Goal: Task Accomplishment & Management: Use online tool/utility

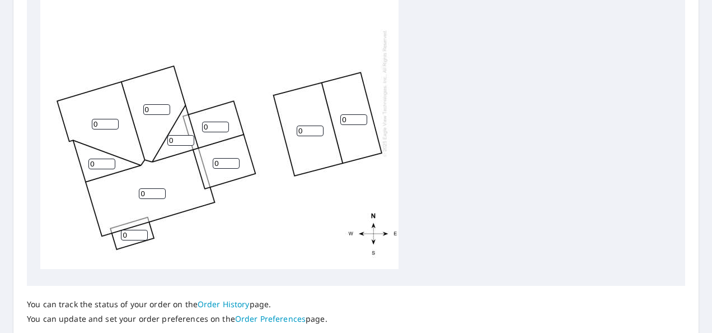
scroll to position [476, 0]
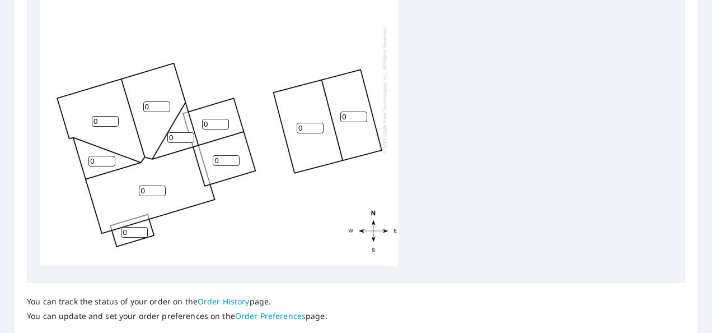
drag, startPoint x: 116, startPoint y: 115, endPoint x: 74, endPoint y: 116, distance: 42.6
click at [92, 116] on input "0" at bounding box center [105, 121] width 27 height 11
type input "5"
click at [151, 101] on input "0" at bounding box center [156, 106] width 27 height 11
type input "5"
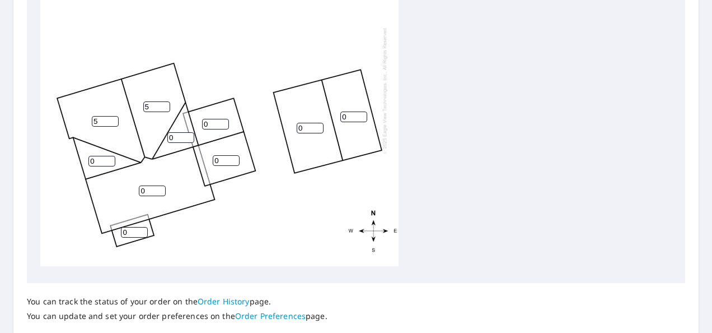
click at [95, 156] on input "0" at bounding box center [101, 161] width 27 height 11
type input "5"
click at [161, 185] on input "0" at bounding box center [152, 190] width 27 height 11
type input "5"
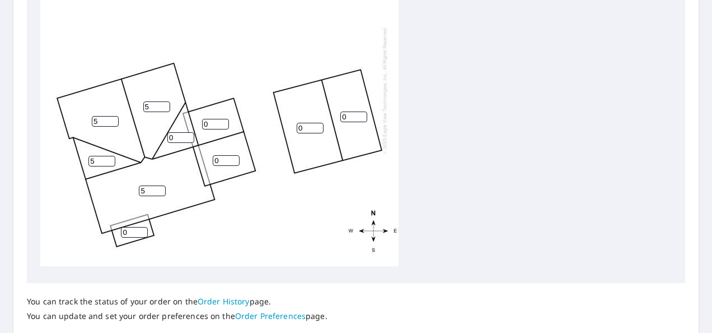
click at [179, 132] on input "0" at bounding box center [180, 137] width 27 height 11
type input "5"
click at [129, 227] on input "0" at bounding box center [134, 232] width 27 height 11
type input "2"
type input "1"
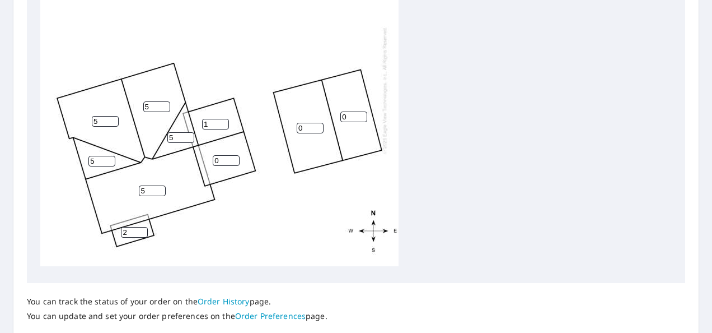
click at [219, 119] on input "1" at bounding box center [215, 124] width 27 height 11
type input "5"
click at [224, 155] on input "0" at bounding box center [226, 160] width 27 height 11
type input "5"
type input "1"
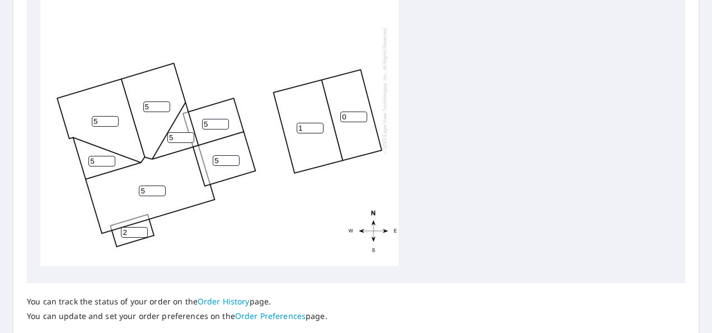
click at [316, 123] on input "1" at bounding box center [310, 128] width 27 height 11
drag, startPoint x: 307, startPoint y: 120, endPoint x: 280, endPoint y: 120, distance: 27.4
click at [280, 120] on div "5 5 1 5 0 5 5 5 5 2 0 0" at bounding box center [219, 90] width 358 height 352
type input "5"
click at [350, 111] on input "0" at bounding box center [353, 116] width 27 height 11
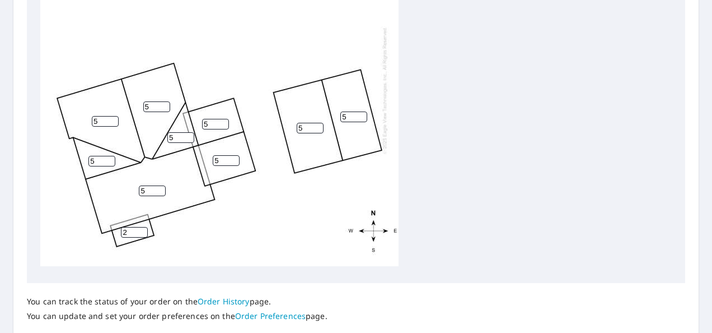
type input "5"
click at [304, 123] on input "5" at bounding box center [310, 128] width 27 height 11
type input "4"
click at [356, 111] on input "5" at bounding box center [353, 116] width 27 height 11
drag, startPoint x: 356, startPoint y: 105, endPoint x: 338, endPoint y: 103, distance: 17.5
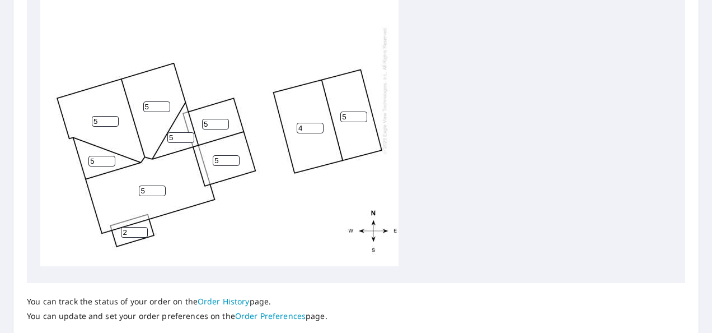
click at [338, 103] on div "5 5 4 5 5 5 5 5 5 2 0 0" at bounding box center [219, 90] width 358 height 352
type input "4"
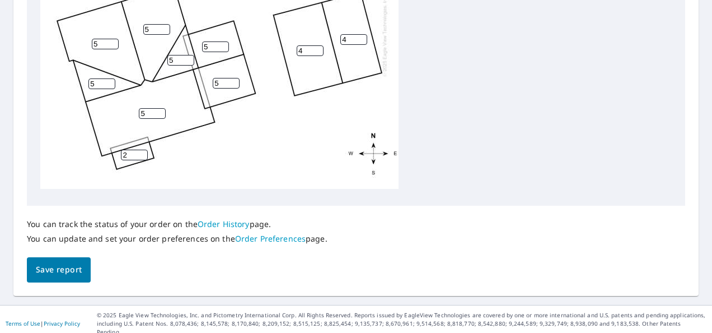
click at [72, 264] on span "Save report" at bounding box center [59, 270] width 46 height 14
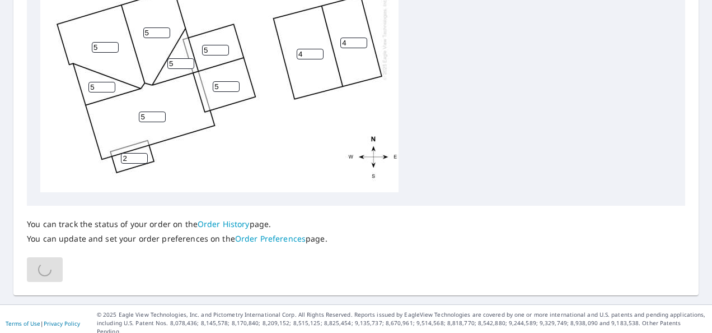
click at [642, 270] on div "You can track the status of your order on the Order History page. You can updat…" at bounding box center [356, 243] width 658 height 76
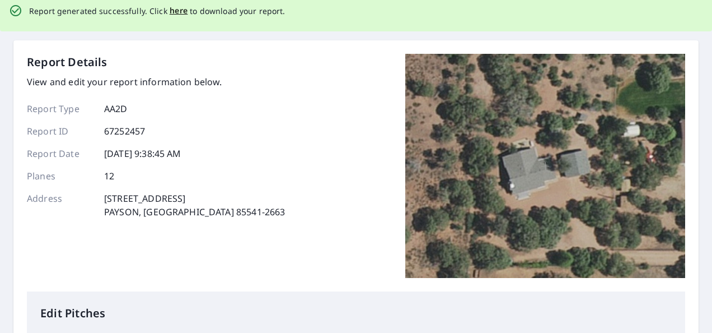
scroll to position [0, 0]
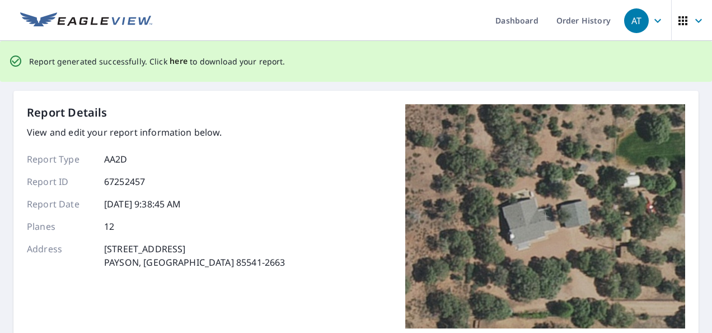
click at [174, 59] on span "here" at bounding box center [179, 61] width 18 height 14
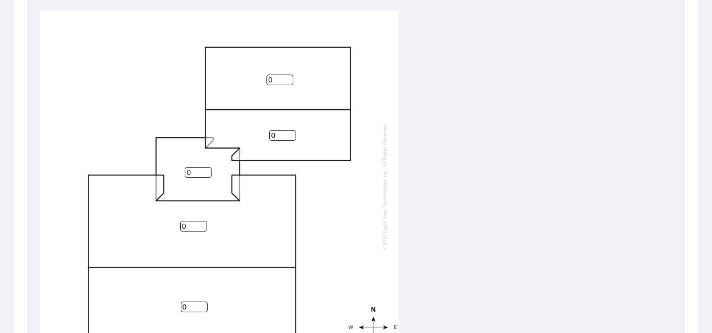
scroll to position [11, 0]
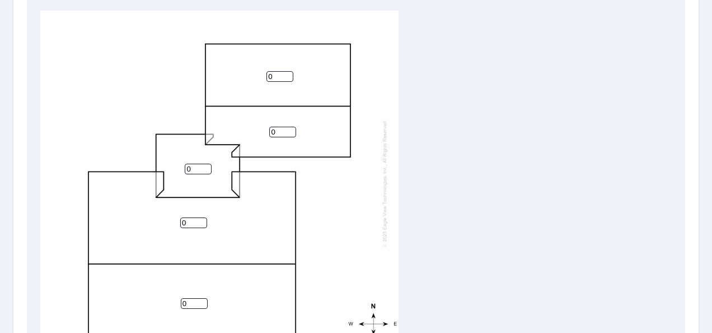
drag, startPoint x: 284, startPoint y: 71, endPoint x: 264, endPoint y: 68, distance: 19.8
click at [266, 71] on input "0" at bounding box center [279, 76] width 27 height 11
type input "4"
click at [275, 113] on div "0 0 4 0 0" at bounding box center [219, 183] width 358 height 352
click at [276, 118] on div "0 0 4 0 0" at bounding box center [219, 183] width 358 height 352
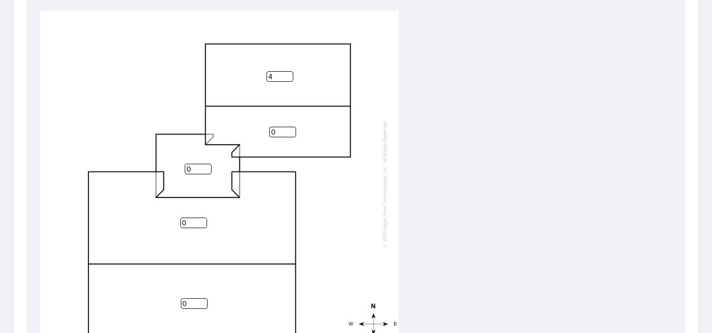
click at [277, 127] on input "0" at bounding box center [282, 132] width 27 height 11
type input "4"
click at [195, 217] on input "0" at bounding box center [193, 222] width 27 height 11
type input "4"
click at [191, 298] on input "0" at bounding box center [194, 303] width 27 height 11
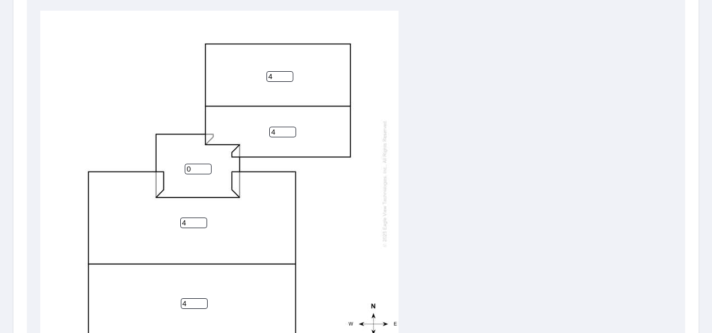
type input "4"
click at [203, 153] on div "4 4 4 4 0" at bounding box center [219, 183] width 358 height 352
click at [198, 163] on input "0" at bounding box center [198, 168] width 27 height 11
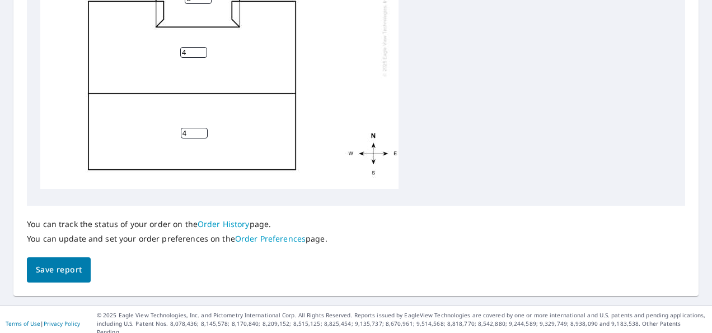
type input "3"
click at [62, 269] on span "Save report" at bounding box center [59, 270] width 46 height 14
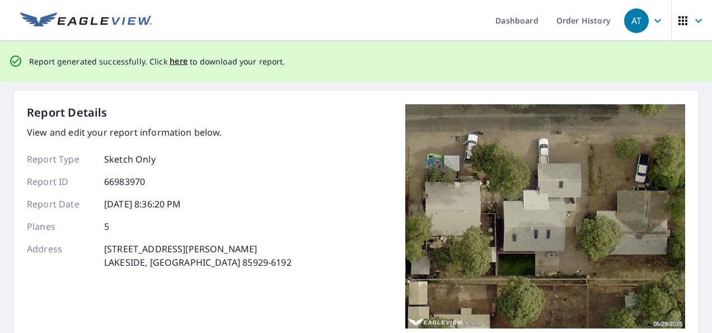
scroll to position [0, 0]
click at [171, 62] on span "here" at bounding box center [179, 61] width 18 height 14
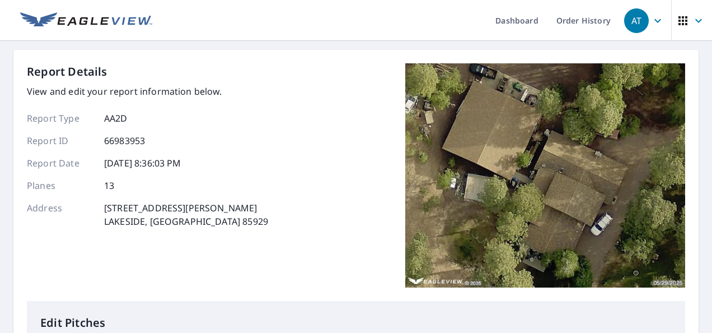
click at [120, 227] on p "[STREET_ADDRESS][PERSON_NAME]" at bounding box center [186, 214] width 164 height 27
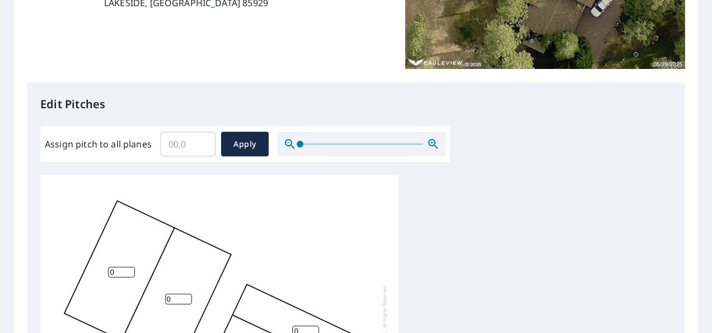
scroll to position [361, 0]
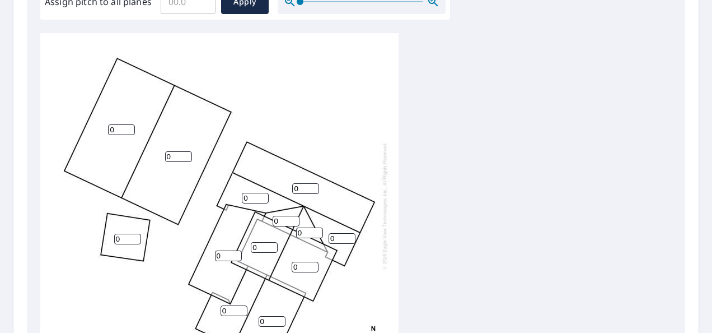
click at [116, 124] on input "0" at bounding box center [121, 129] width 27 height 11
type input "5"
click at [172, 151] on input "0" at bounding box center [178, 156] width 27 height 11
type input "5"
click at [125, 233] on input "0" at bounding box center [127, 238] width 27 height 11
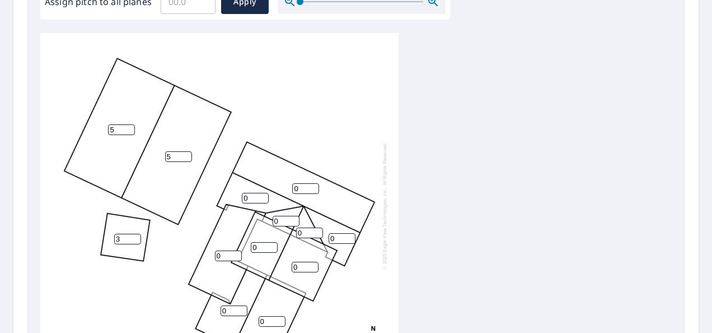
type input "3"
click at [218, 250] on input "0" at bounding box center [228, 255] width 27 height 11
click at [268, 242] on input "0" at bounding box center [264, 247] width 27 height 11
type input "3"
click at [297, 261] on input "0" at bounding box center [305, 266] width 27 height 11
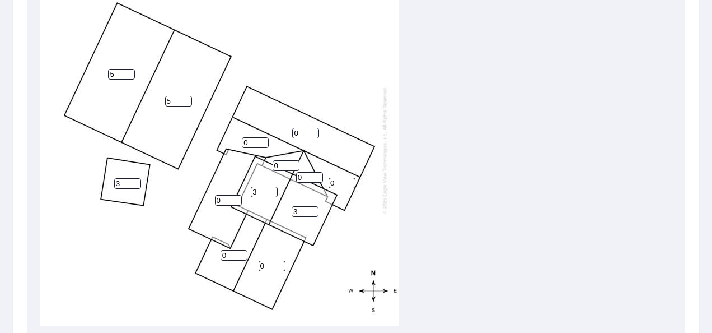
scroll to position [417, 0]
type input "3"
click at [222, 194] on input "0" at bounding box center [228, 199] width 27 height 11
type input "3"
click at [232, 249] on input "0" at bounding box center [234, 254] width 27 height 11
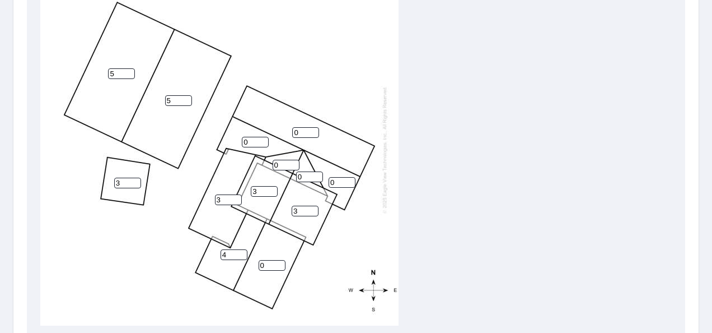
type input "4"
click at [272, 260] on input "0" at bounding box center [272, 265] width 27 height 11
type input "4"
click at [282, 160] on input "0" at bounding box center [286, 165] width 27 height 11
type input "6"
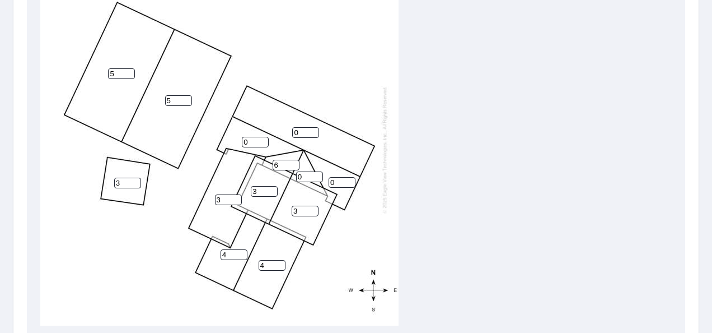
click at [306, 171] on input "0" at bounding box center [309, 176] width 27 height 11
type input "6"
drag, startPoint x: 255, startPoint y: 139, endPoint x: 249, endPoint y: 132, distance: 9.5
click at [249, 137] on input "0" at bounding box center [255, 142] width 27 height 11
type input "7"
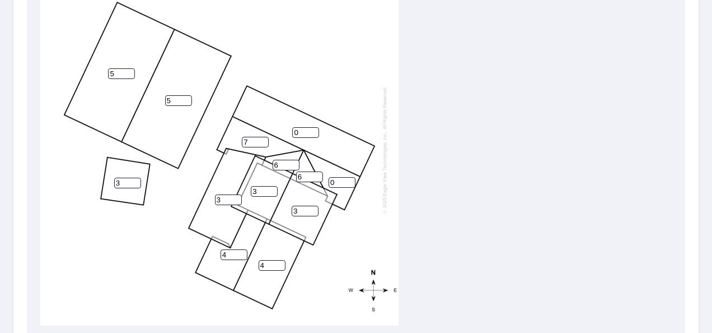
click at [340, 177] on input "0" at bounding box center [342, 182] width 27 height 11
type input "7"
click at [300, 127] on input "0" at bounding box center [305, 132] width 27 height 11
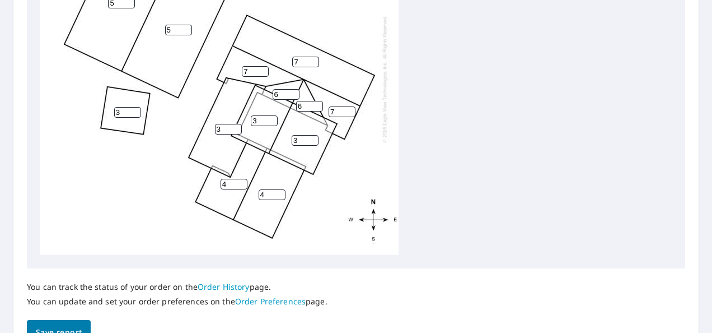
scroll to position [418, 0]
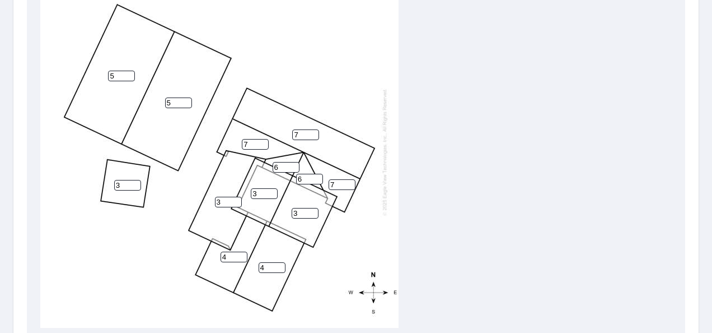
type input "7"
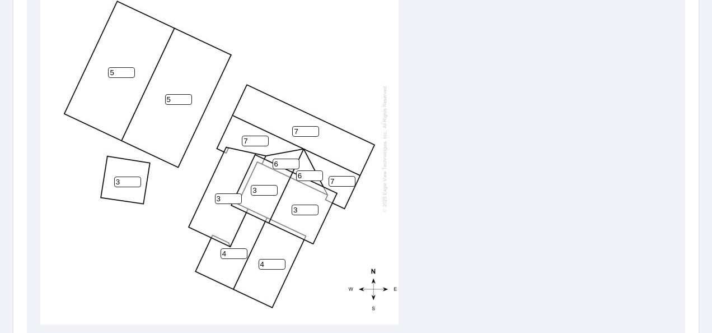
scroll to position [553, 0]
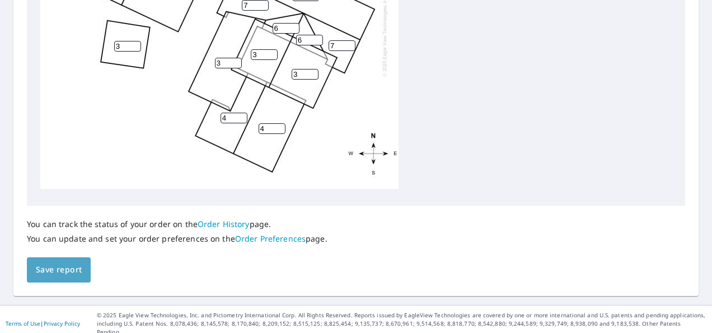
click at [53, 279] on button "Save report" at bounding box center [59, 269] width 64 height 25
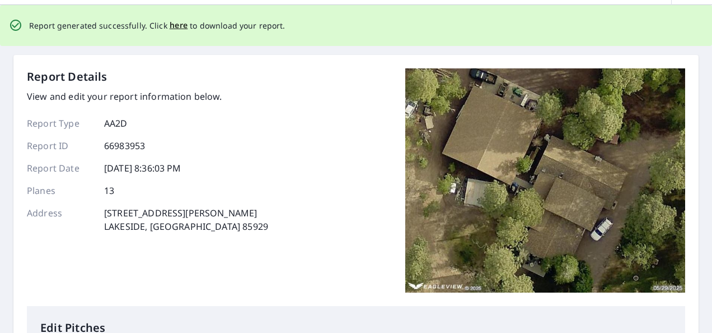
scroll to position [0, 0]
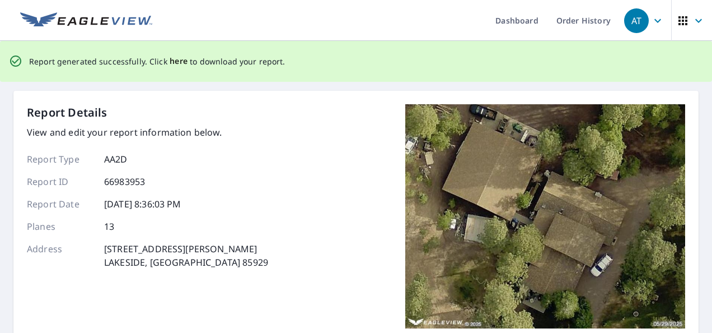
click at [171, 61] on span "here" at bounding box center [179, 61] width 18 height 14
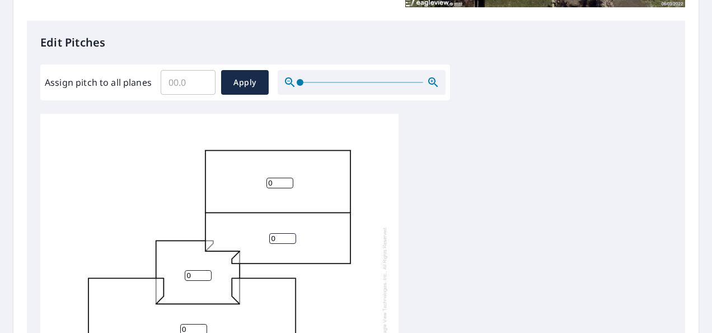
scroll to position [280, 0]
click at [282, 181] on input "0" at bounding box center [279, 182] width 27 height 11
type input "4"
click at [276, 236] on input "0" at bounding box center [282, 237] width 27 height 11
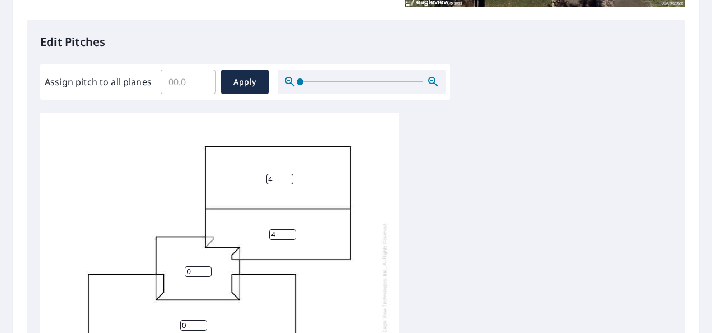
scroll to position [459, 0]
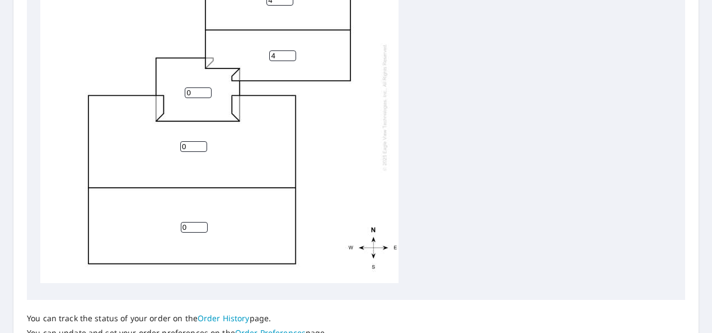
type input "4"
click at [191, 141] on input "0" at bounding box center [193, 146] width 27 height 11
type input "4"
click at [188, 222] on input "0" at bounding box center [194, 227] width 27 height 11
type input "4"
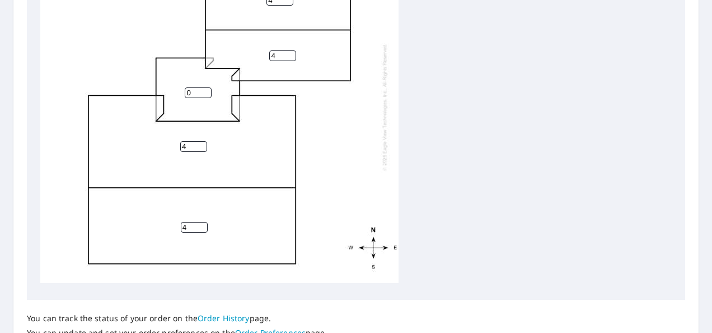
click at [198, 78] on div "4 4 4 4 0" at bounding box center [219, 107] width 358 height 352
click at [195, 87] on input "0" at bounding box center [198, 92] width 27 height 11
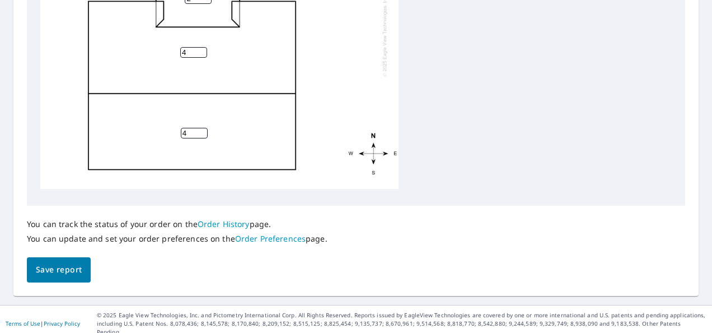
type input "2"
click at [81, 268] on span "Save report" at bounding box center [59, 270] width 46 height 14
click at [211, 138] on div "4 4 4 4 2" at bounding box center [219, 13] width 358 height 352
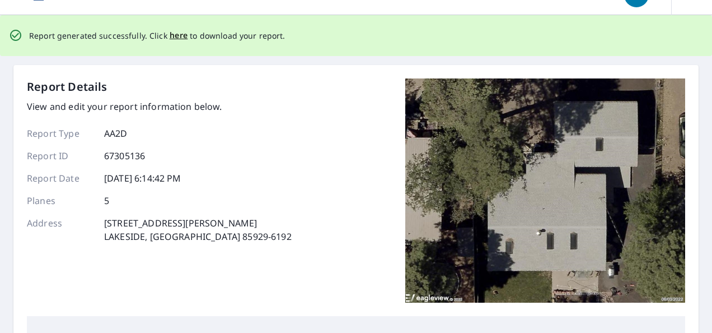
scroll to position [0, 0]
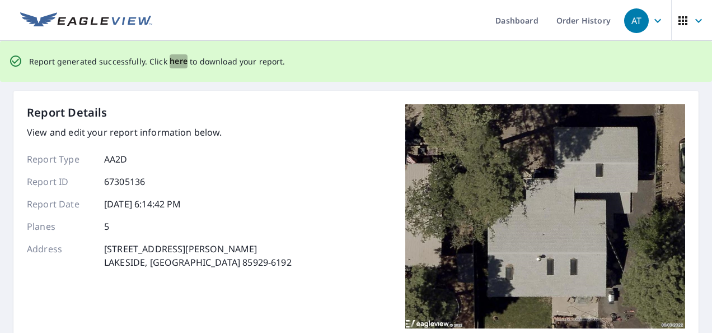
click at [170, 63] on span "here" at bounding box center [179, 61] width 18 height 14
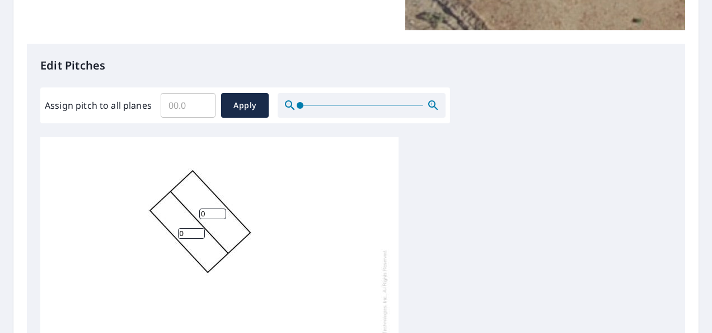
scroll to position [11, 0]
click at [192, 225] on input "0" at bounding box center [191, 230] width 27 height 11
type input "4"
click at [209, 205] on input "0" at bounding box center [212, 210] width 27 height 11
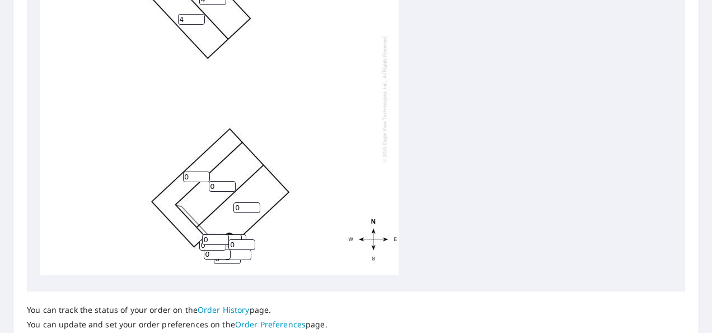
scroll to position [466, 0]
type input "4"
click at [193, 172] on input "0" at bounding box center [196, 177] width 27 height 11
type input "3"
click at [217, 182] on input "0" at bounding box center [222, 187] width 27 height 11
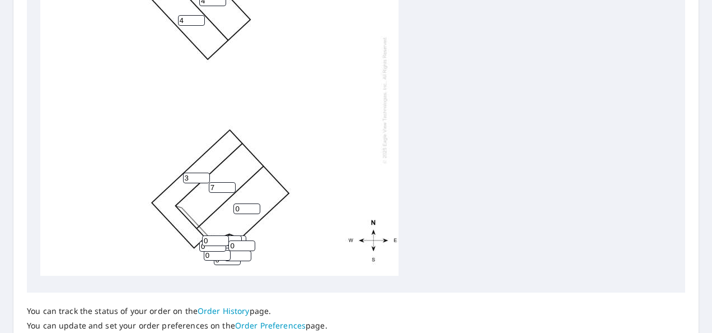
type input "7"
click at [243, 203] on input "0" at bounding box center [246, 208] width 27 height 11
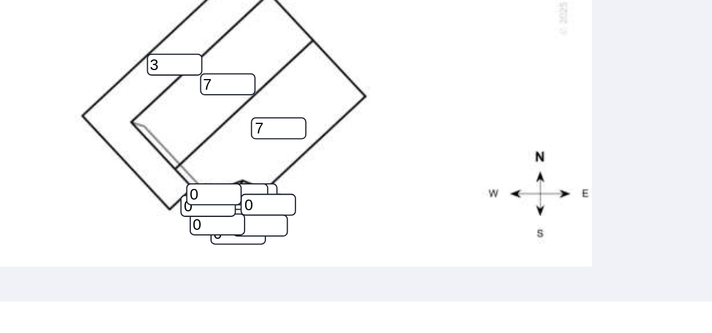
type input "7"
type input "1"
click at [219, 148] on input "1" at bounding box center [215, 153] width 27 height 11
drag, startPoint x: 216, startPoint y: 145, endPoint x: 193, endPoint y: 144, distance: 23.0
click at [193, 144] on div "7 7 3 4 4 0 0 0 0 0 0 0 0 0 0 0 0 0 1" at bounding box center [219, 13] width 358 height 352
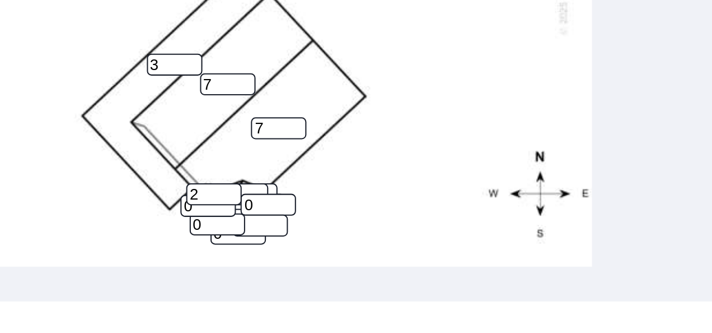
type input "2"
drag, startPoint x: 206, startPoint y: 155, endPoint x: 196, endPoint y: 155, distance: 10.1
click at [196, 155] on div "7 7 3 4 4 0 0 0 0 0 0 0 0 0 0 0 0 0 2" at bounding box center [219, 13] width 358 height 352
type input "2"
click at [210, 163] on input "0" at bounding box center [217, 168] width 27 height 11
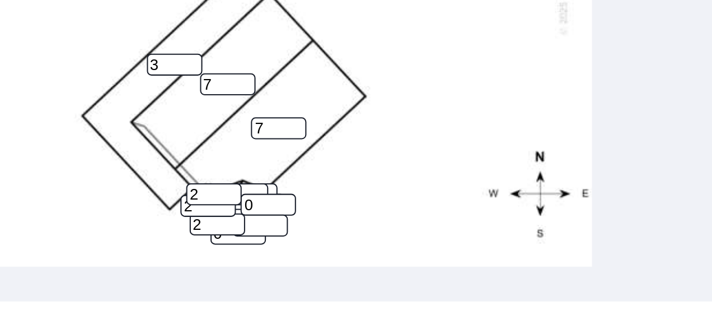
type input "2"
click at [233, 163] on input "0" at bounding box center [238, 168] width 27 height 11
type input "2"
click at [225, 167] on input "0" at bounding box center [227, 172] width 27 height 11
type input "2"
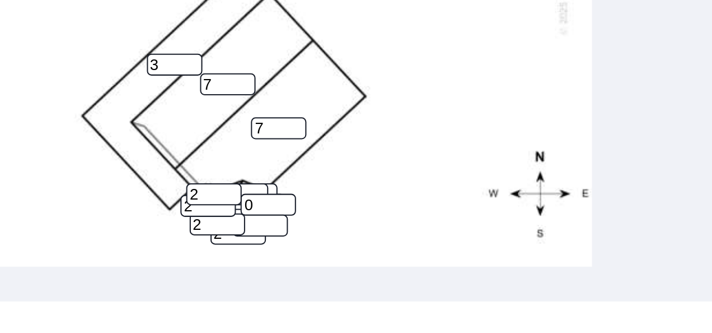
click at [239, 163] on input "2" at bounding box center [238, 168] width 27 height 11
click at [238, 153] on input "0" at bounding box center [241, 158] width 27 height 11
type input "2"
type input "1"
click at [236, 148] on input "1" at bounding box center [228, 153] width 27 height 11
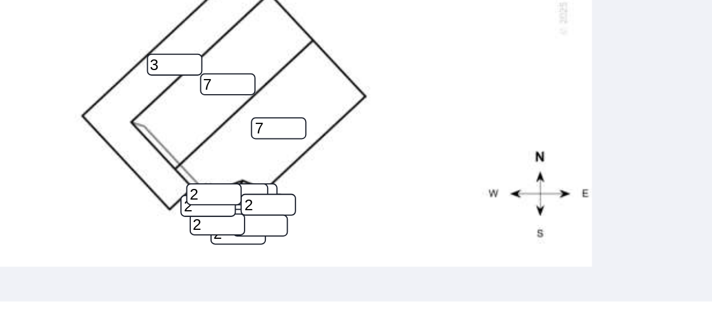
drag, startPoint x: 230, startPoint y: 143, endPoint x: 203, endPoint y: 142, distance: 26.9
click at [203, 142] on div "7 7 3 4 4 0 0 0 0 0 0 0 2 1 2 2 2 2 2" at bounding box center [219, 13] width 358 height 352
type input "2"
click at [243, 153] on input "2" at bounding box center [241, 158] width 27 height 11
type input "2"
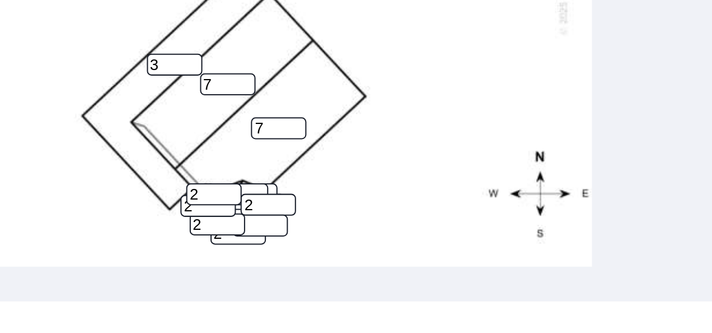
type input "1"
click at [243, 148] on input "1" at bounding box center [232, 153] width 27 height 11
type input "2"
click at [238, 163] on input "2" at bounding box center [238, 168] width 27 height 11
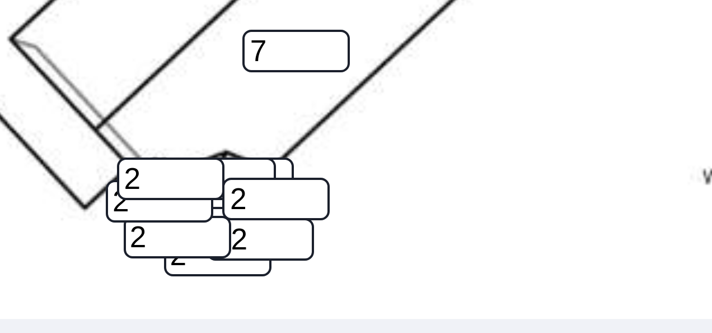
type input "12"
click at [227, 154] on input "0" at bounding box center [219, 159] width 27 height 11
drag, startPoint x: 228, startPoint y: 154, endPoint x: 223, endPoint y: 155, distance: 5.6
click at [223, 155] on div "7 7 3 4 4 0 0 0 0 2 0 0 2 2 2 12 2 2 2" at bounding box center [219, 13] width 358 height 352
click at [226, 151] on input "0" at bounding box center [221, 156] width 27 height 11
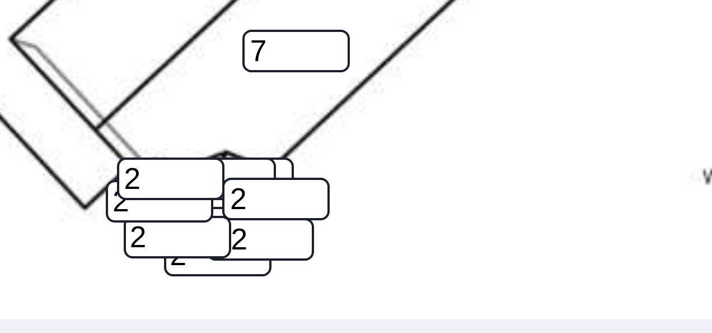
drag, startPoint x: 230, startPoint y: 143, endPoint x: 221, endPoint y: 143, distance: 9.5
click at [221, 143] on div "7 7 3 4 4 0 0 0 0 2 0 0 2 2 2 12 2 2 2" at bounding box center [219, 13] width 358 height 352
type input "2"
type input "3"
click at [242, 148] on input "3" at bounding box center [232, 153] width 27 height 11
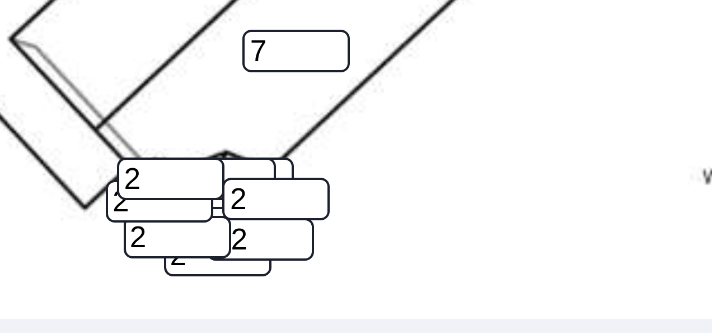
drag, startPoint x: 241, startPoint y: 142, endPoint x: 226, endPoint y: 142, distance: 15.7
click at [226, 142] on div "7 7 3 4 4 0 0 0 0 3 0 0 2 2 2 12 2 2 2" at bounding box center [219, 13] width 358 height 352
type input "2"
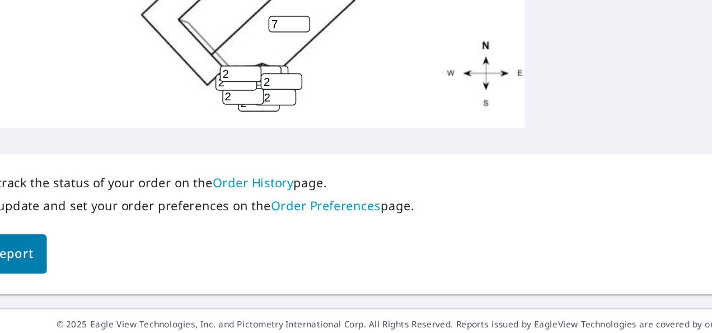
scroll to position [550, 0]
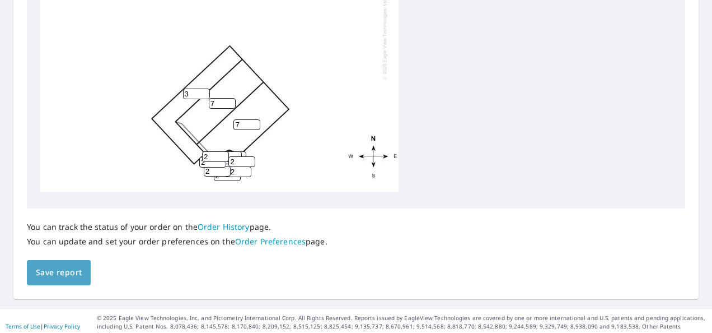
click at [77, 273] on span "Save report" at bounding box center [59, 272] width 46 height 14
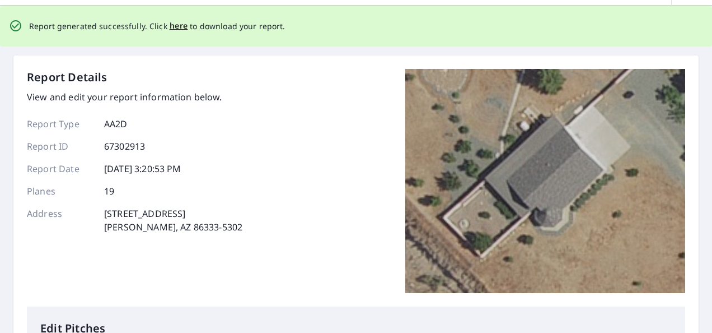
scroll to position [0, 0]
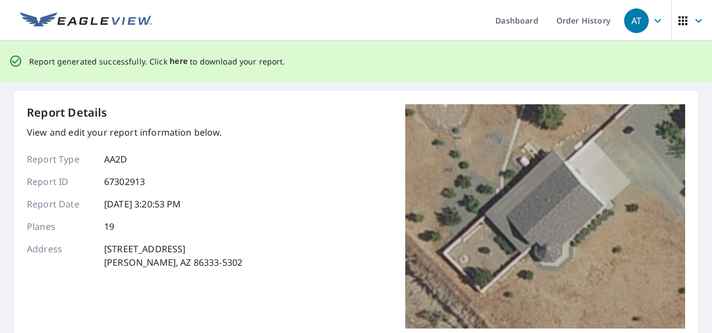
click at [176, 59] on span "here" at bounding box center [179, 61] width 18 height 14
